Goal: Task Accomplishment & Management: Manage account settings

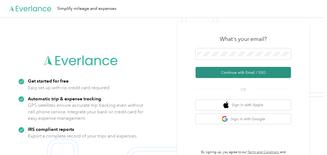
click at [247, 72] on button "Continue with Email / SSO" at bounding box center [243, 72] width 95 height 11
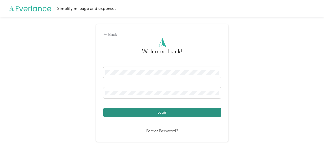
click at [177, 112] on button "Login" at bounding box center [162, 112] width 118 height 9
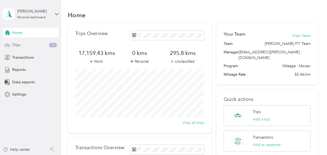
click at [15, 46] on span "Trips" at bounding box center [16, 45] width 8 height 6
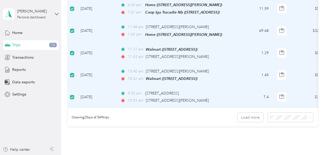
scroll to position [573, 0]
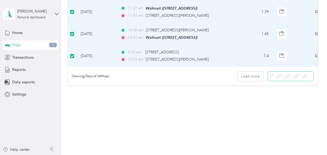
click at [309, 75] on icon at bounding box center [310, 76] width 2 height 2
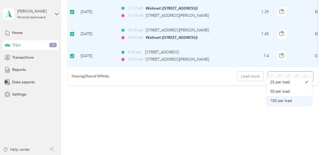
click at [290, 100] on span "100 per load" at bounding box center [281, 100] width 22 height 5
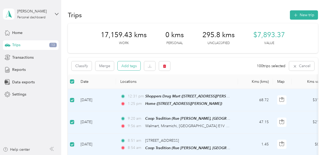
click at [125, 64] on button "Add tags" at bounding box center [129, 65] width 23 height 9
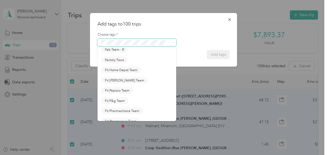
scroll to position [127, 0]
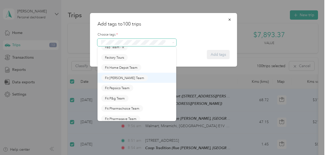
click at [121, 80] on span "Fit [PERSON_NAME] Team" at bounding box center [124, 77] width 39 height 5
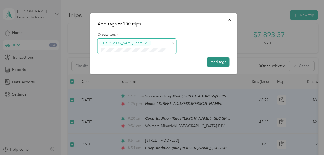
click at [213, 62] on button "Add tags" at bounding box center [218, 61] width 23 height 9
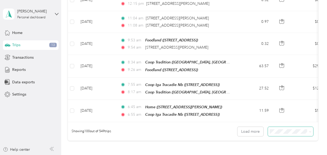
scroll to position [2201, 0]
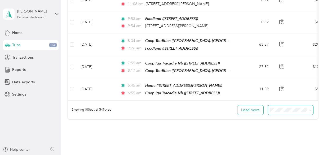
click at [256, 105] on button "Load more" at bounding box center [251, 109] width 26 height 9
click at [250, 105] on button "Load more" at bounding box center [251, 109] width 26 height 9
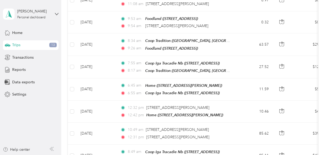
scroll to position [0, 0]
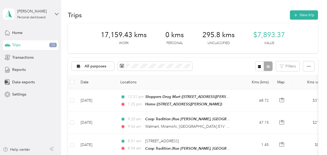
click at [268, 66] on div at bounding box center [263, 66] width 17 height 10
click at [19, 69] on span "Reports" at bounding box center [19, 70] width 14 height 6
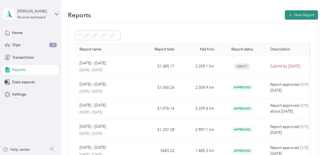
click at [305, 16] on button "New Report" at bounding box center [301, 14] width 33 height 9
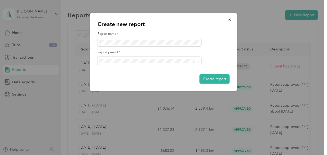
click at [299, 14] on div "Create new report Report name * Report period * Create report" at bounding box center [237, 53] width 147 height 80
click at [230, 21] on icon "button" at bounding box center [230, 20] width 4 height 4
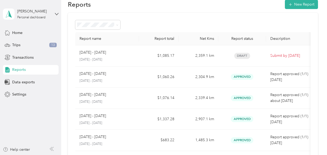
scroll to position [10, 0]
click at [292, 56] on p "Submit by [DATE]" at bounding box center [292, 56] width 45 height 6
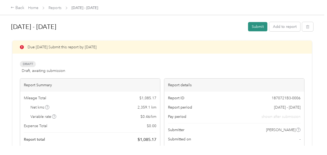
click at [258, 25] on button "Submit" at bounding box center [257, 26] width 19 height 9
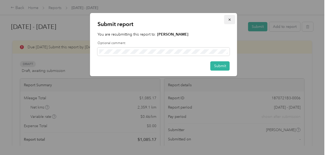
click at [230, 20] on icon "button" at bounding box center [229, 20] width 2 height 2
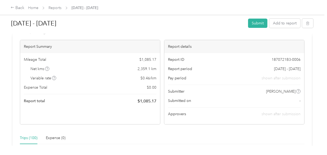
scroll to position [40, 0]
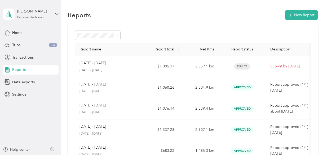
click at [296, 70] on td "Submit by [DATE]" at bounding box center [292, 66] width 53 height 21
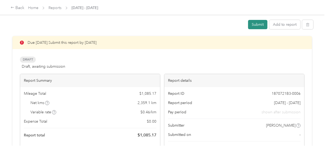
click at [259, 25] on button "Submit" at bounding box center [257, 24] width 19 height 9
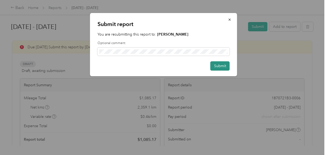
click at [220, 65] on button "Submit" at bounding box center [219, 65] width 19 height 9
